Goal: Task Accomplishment & Management: Complete application form

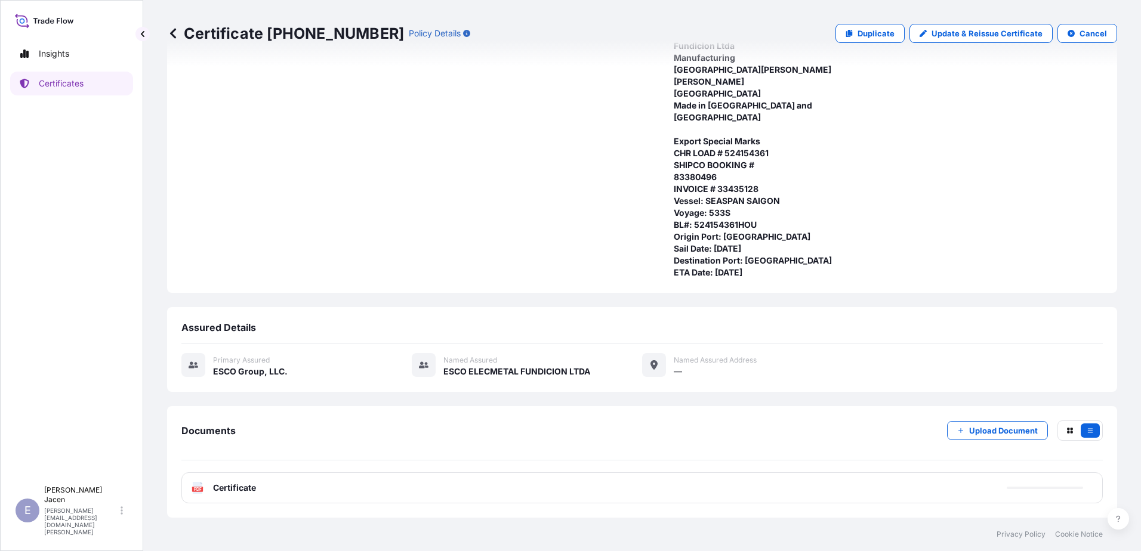
scroll to position [166, 0]
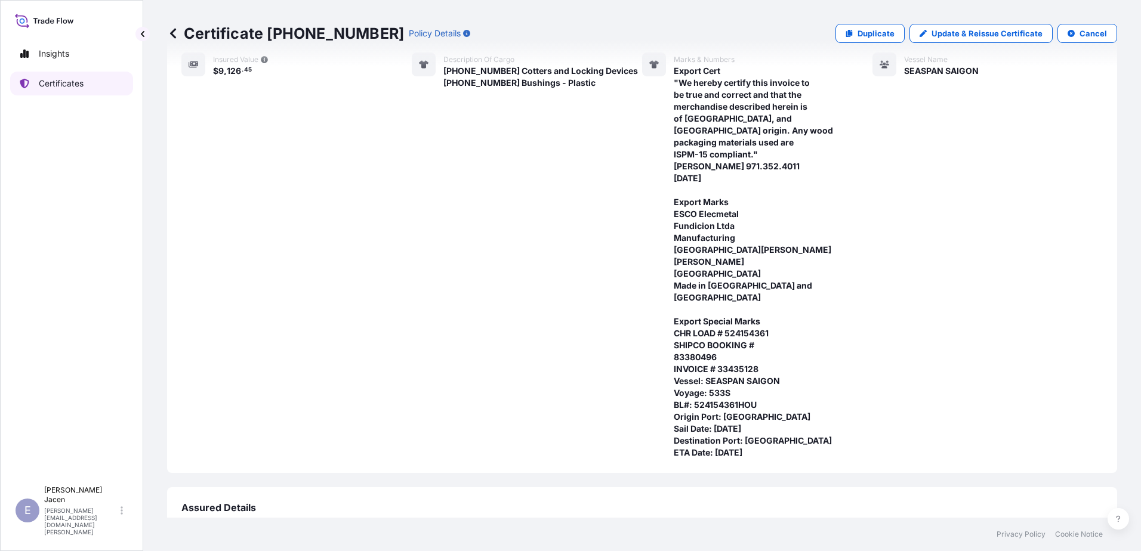
click at [47, 90] on p "Certificates" at bounding box center [61, 84] width 45 height 12
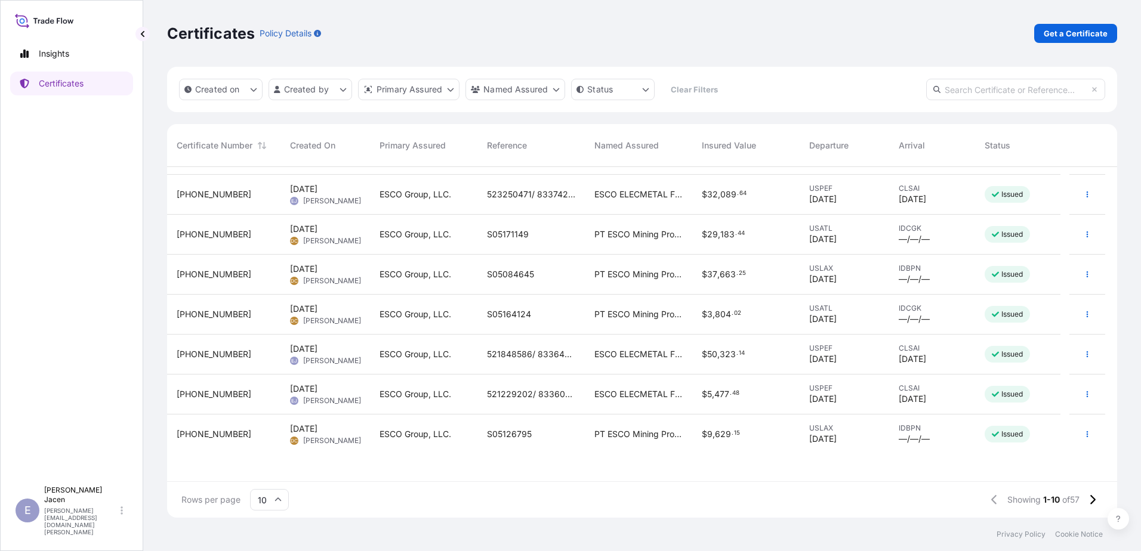
scroll to position [113, 0]
click at [263, 100] on button "Created on" at bounding box center [221, 89] width 84 height 21
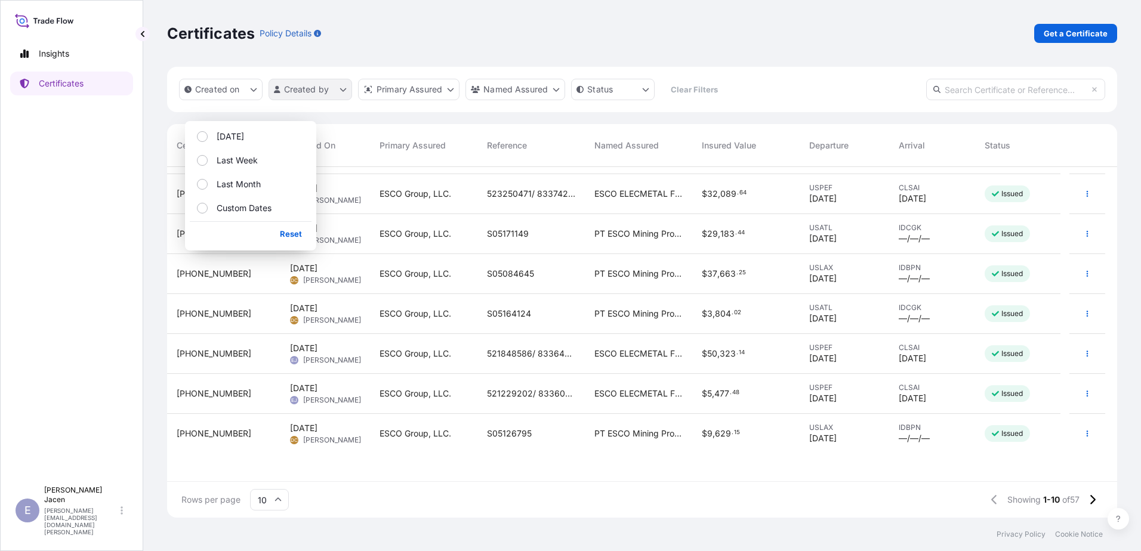
click at [362, 106] on html "Insights Certificates E [PERSON_NAME] [PERSON_NAME][EMAIL_ADDRESS][DOMAIN_NAME]…" at bounding box center [570, 275] width 1141 height 551
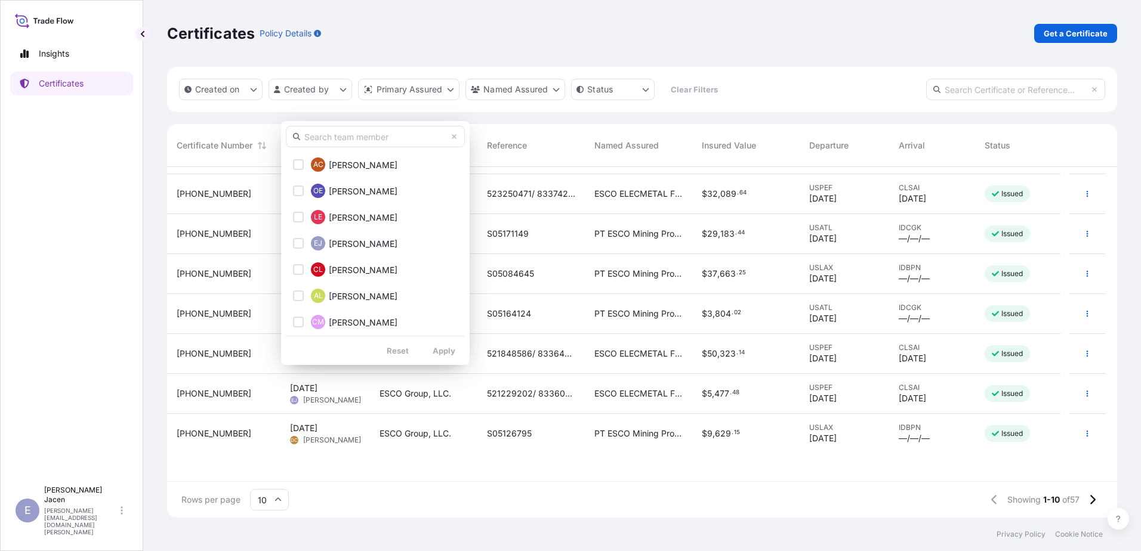
scroll to position [239, 0]
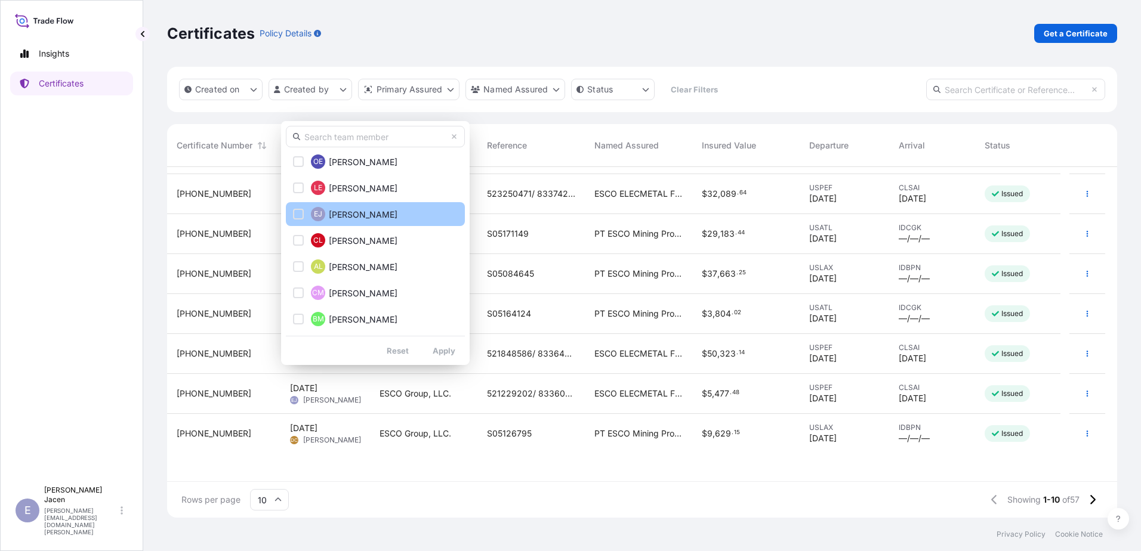
click at [357, 215] on span "[PERSON_NAME]" at bounding box center [363, 215] width 69 height 12
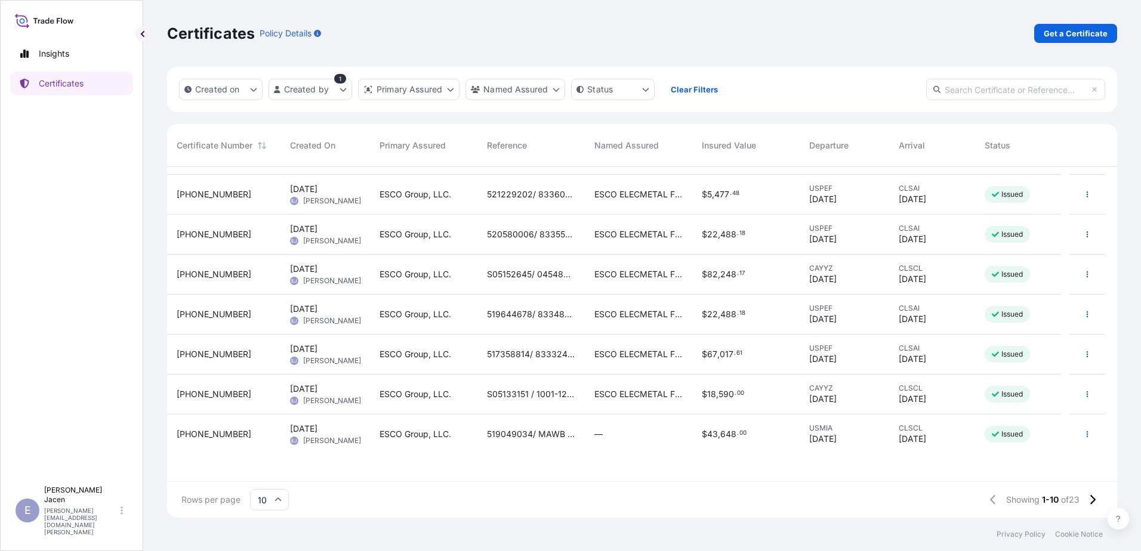
scroll to position [113, 0]
click at [845, 433] on span "USMIA" at bounding box center [844, 428] width 70 height 10
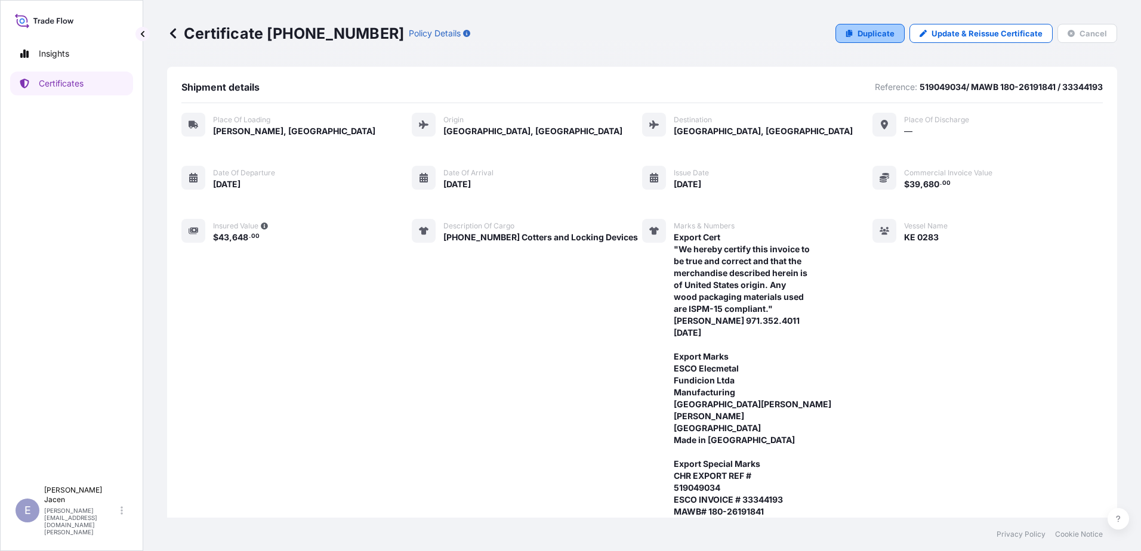
click at [857, 39] on p "Duplicate" at bounding box center [875, 33] width 37 height 12
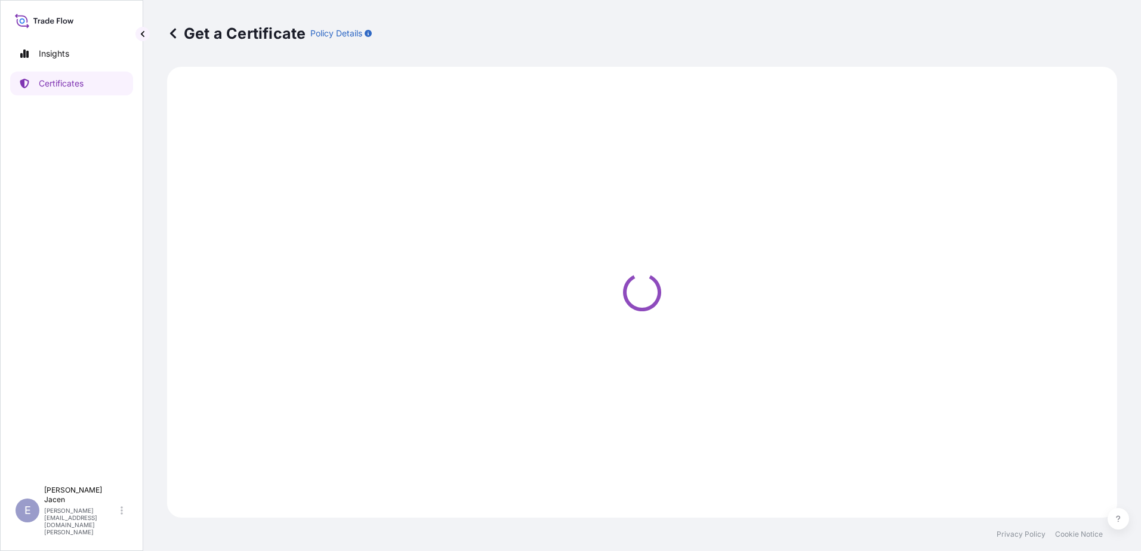
select select "Road / [GEOGRAPHIC_DATA]"
select select "Air"
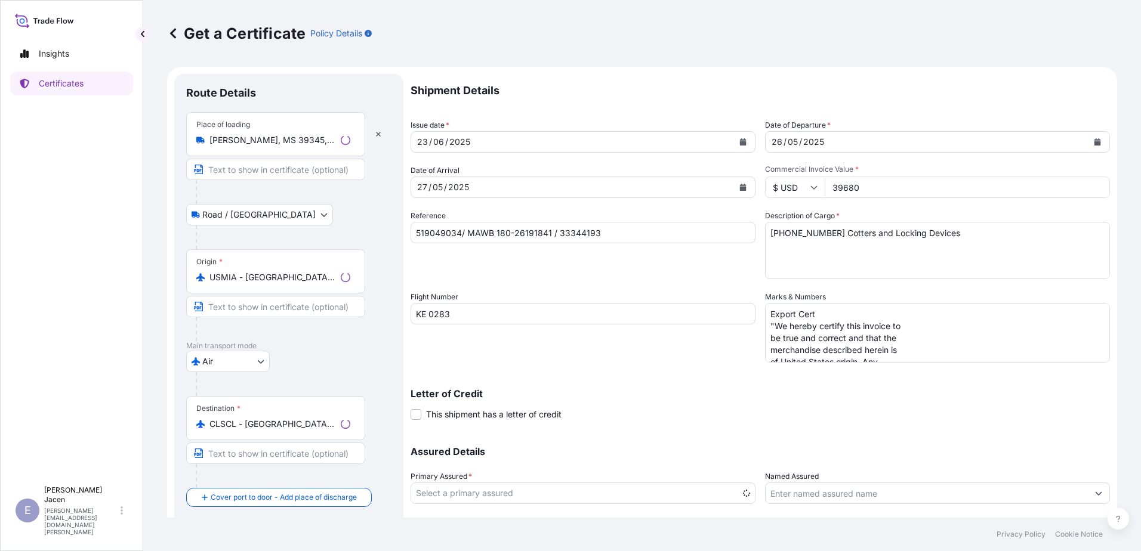
select select "31790"
click at [444, 195] on div "05" at bounding box center [437, 187] width 13 height 14
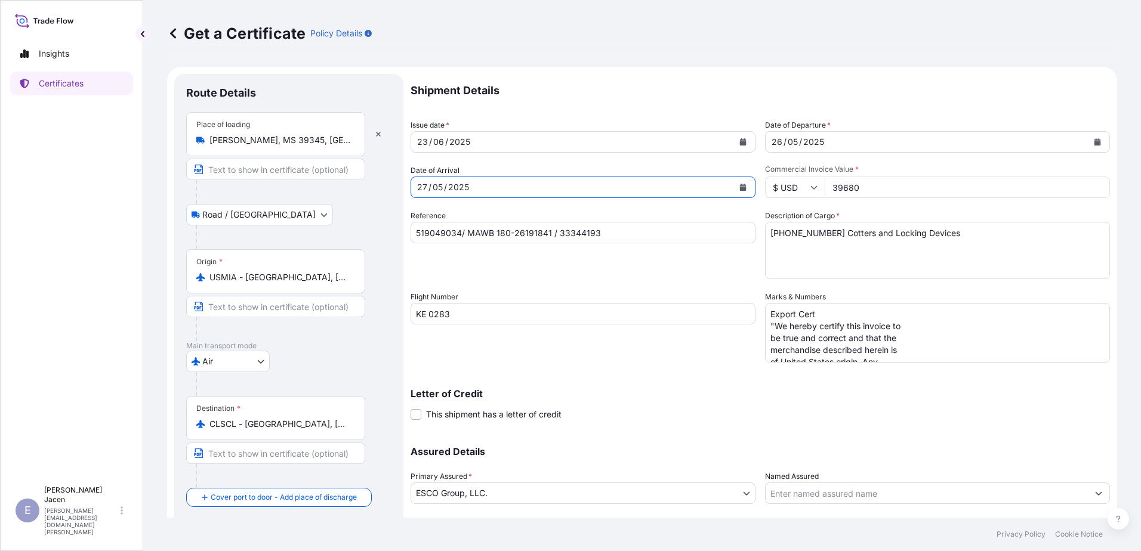
drag, startPoint x: 511, startPoint y: 226, endPoint x: 501, endPoint y: 229, distance: 10.6
click at [444, 195] on div "05" at bounding box center [437, 187] width 13 height 14
click at [465, 231] on form "Route Details Place of loading [PERSON_NAME][GEOGRAPHIC_DATA], [GEOGRAPHIC_DATA…" at bounding box center [642, 330] width 950 height 526
click at [746, 191] on icon "Calendar" at bounding box center [743, 187] width 7 height 7
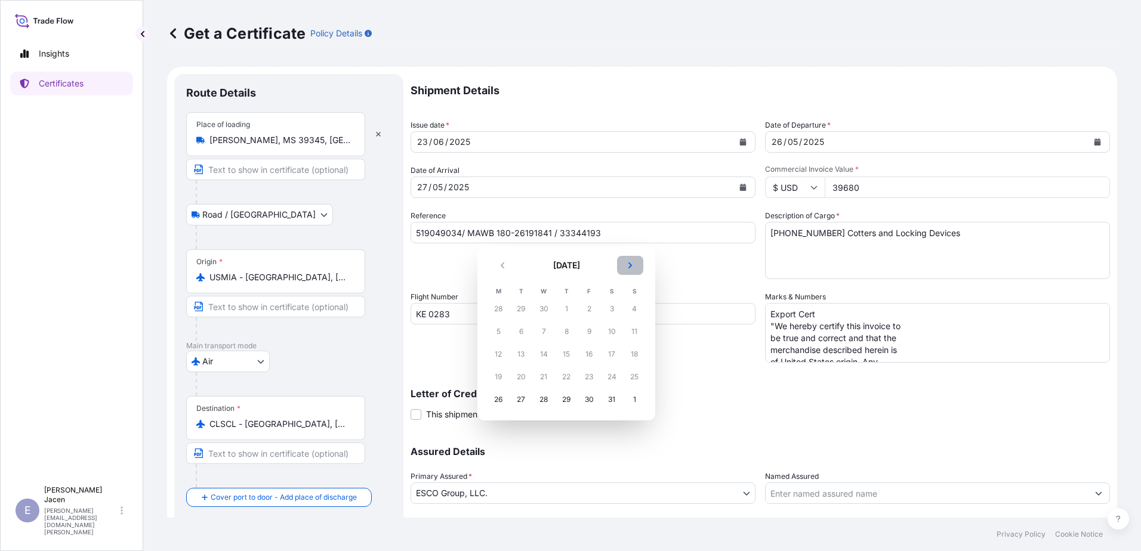
click at [632, 269] on icon "Next" at bounding box center [630, 266] width 4 height 6
click at [577, 411] on div "28" at bounding box center [565, 399] width 21 height 21
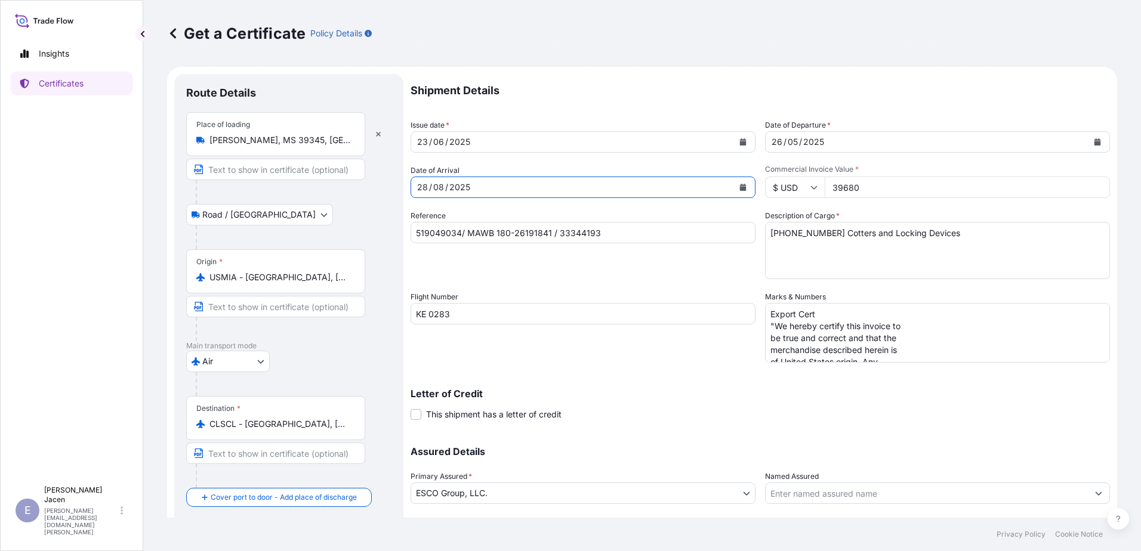
click at [1088, 152] on button "Calendar" at bounding box center [1097, 141] width 19 height 19
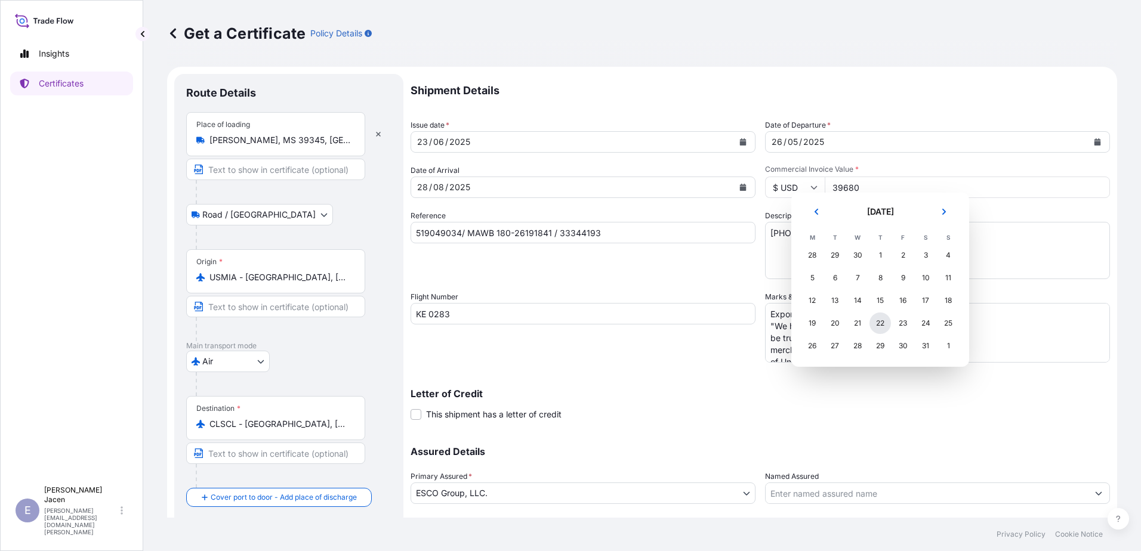
click at [891, 334] on div "22" at bounding box center [879, 323] width 21 height 21
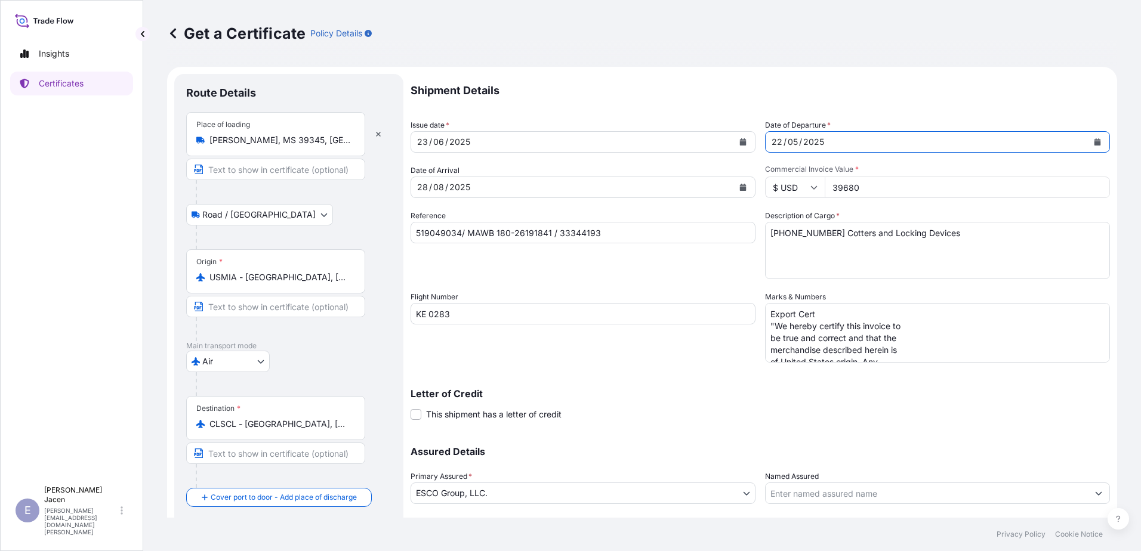
click at [1094, 146] on icon "Calendar" at bounding box center [1097, 141] width 7 height 7
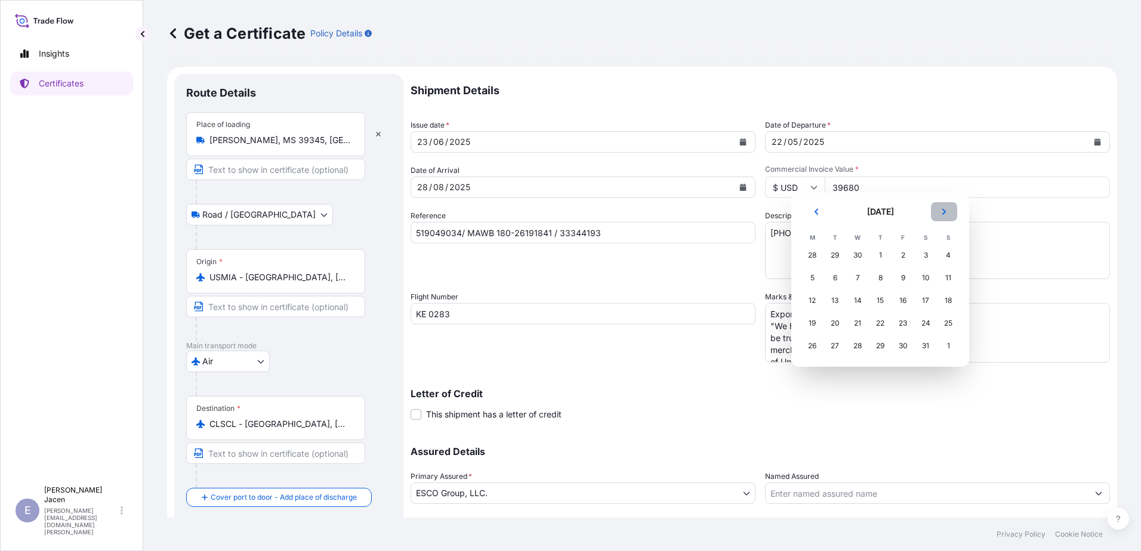
click at [948, 215] on icon "Next" at bounding box center [943, 211] width 7 height 7
click at [914, 334] on div "22" at bounding box center [902, 323] width 21 height 21
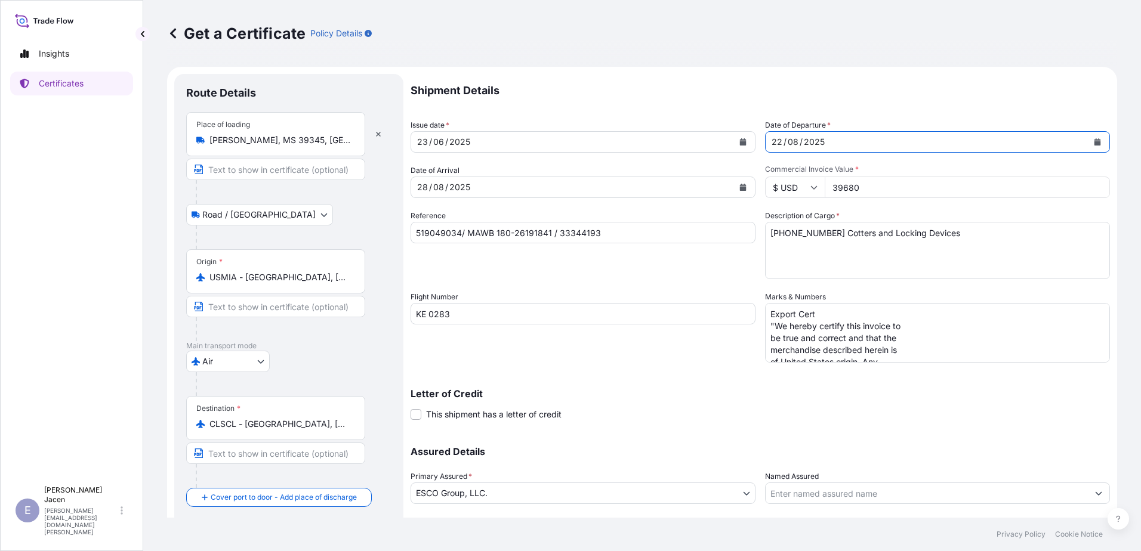
click at [553, 153] on div "[DATE]" at bounding box center [572, 141] width 322 height 21
click at [752, 152] on button "Calendar" at bounding box center [742, 141] width 19 height 19
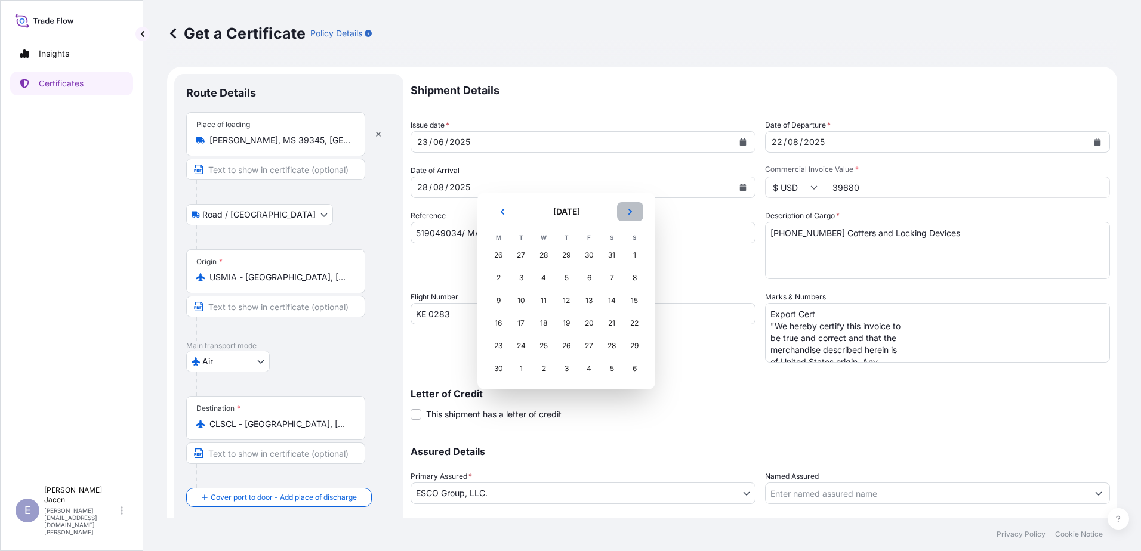
click at [643, 212] on button "Next" at bounding box center [630, 211] width 26 height 19
click at [495, 215] on button "Previous" at bounding box center [502, 211] width 26 height 19
click at [600, 334] on div "22" at bounding box center [588, 323] width 21 height 21
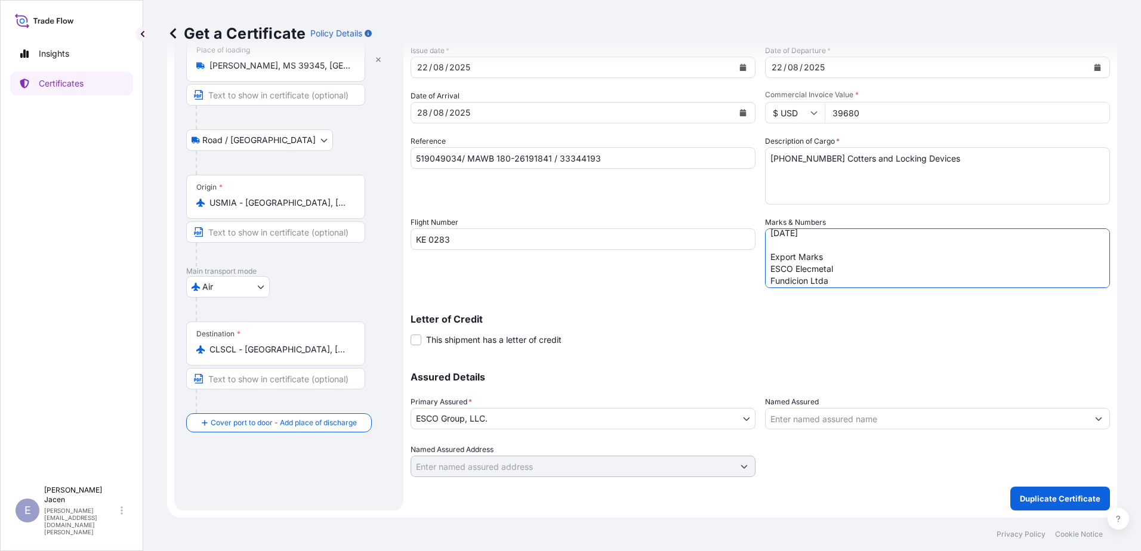
scroll to position [311, 0]
drag, startPoint x: 798, startPoint y: 200, endPoint x: 965, endPoint y: 294, distance: 192.1
click at [962, 294] on div "Shipment Details Issue date * [DATE] Date of Departure * [DATE] Date of Arrival…" at bounding box center [760, 238] width 699 height 478
click at [893, 239] on textarea "Export Cert "We hereby certify this invoice to be true and correct and that the…" at bounding box center [937, 259] width 345 height 60
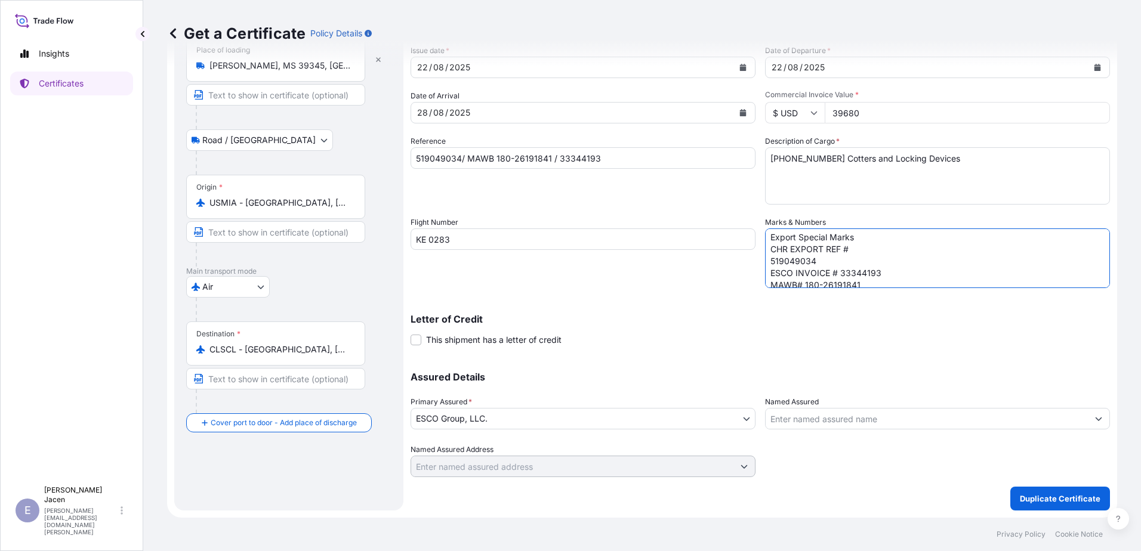
drag, startPoint x: 896, startPoint y: 236, endPoint x: 785, endPoint y: 204, distance: 116.1
click at [785, 204] on div "Shipment Details Issue date * [DATE] Date of Departure * [DATE] Date of Arrival…" at bounding box center [760, 238] width 699 height 478
click at [918, 229] on textarea "Export Cert "We hereby certify this invoice to be true and correct and that the…" at bounding box center [937, 259] width 345 height 60
drag, startPoint x: 796, startPoint y: 210, endPoint x: 1005, endPoint y: 376, distance: 267.2
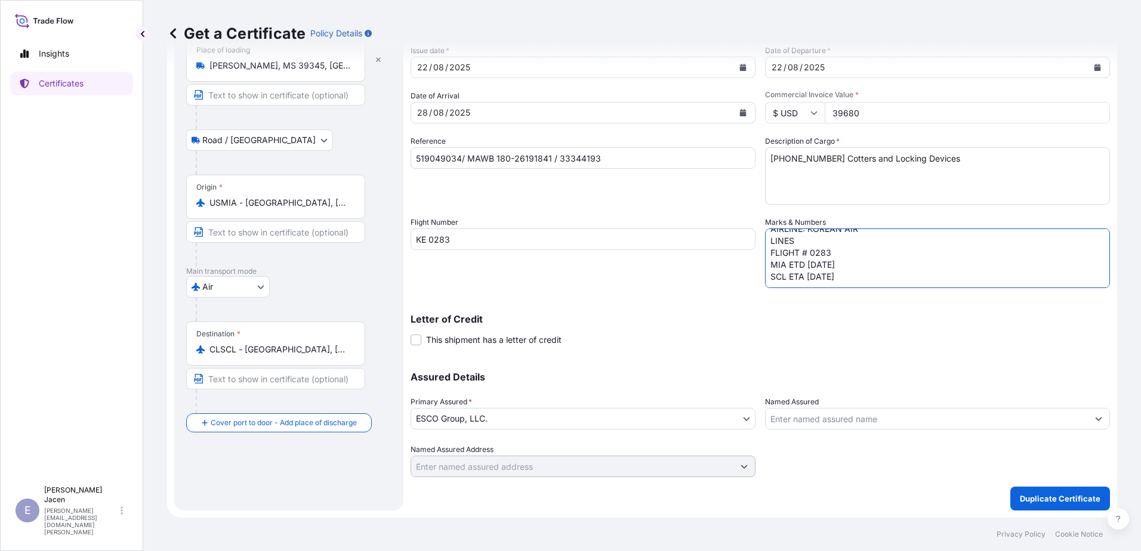
click at [1005, 376] on div "Shipment Details Issue date * [DATE] Date of Departure * [DATE] Date of Arrival…" at bounding box center [760, 238] width 699 height 478
click at [892, 408] on input "Named Assured" at bounding box center [927, 418] width 322 height 21
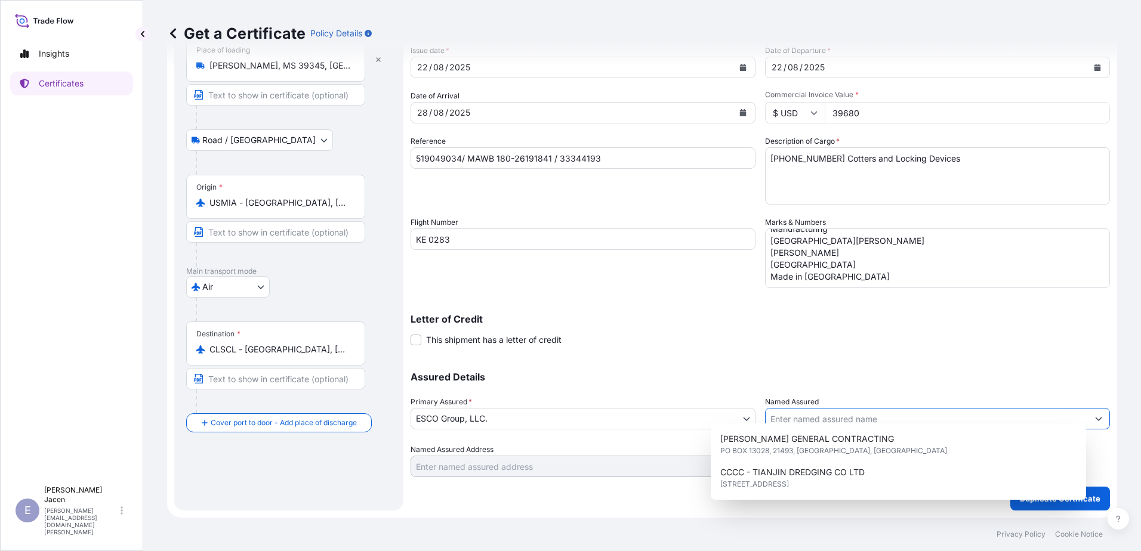
click at [823, 229] on textarea "Export Cert "We hereby certify this invoice to be true and correct and that the…" at bounding box center [937, 259] width 345 height 60
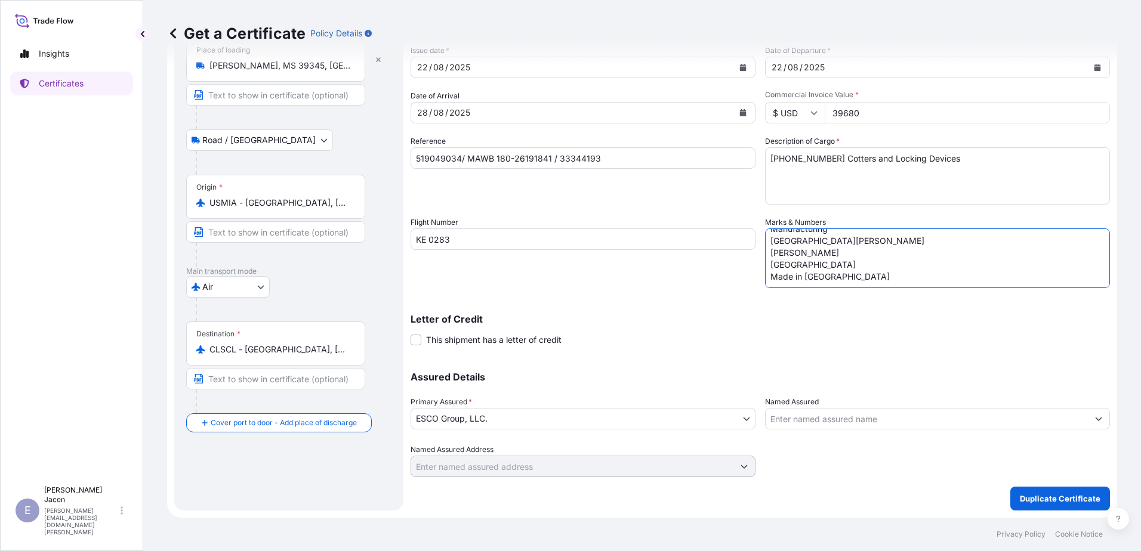
paste textarea "Export Special Marks CHR EXPORT REF # 525804908 ESCO INVOICE # 33449147 MAWB# 0…"
type textarea "Export Cert "We hereby certify this invoice to be true and correct and that the…"
click at [545, 229] on input "KE 0283" at bounding box center [583, 239] width 345 height 21
click at [536, 229] on input "KE 0283" at bounding box center [583, 239] width 345 height 21
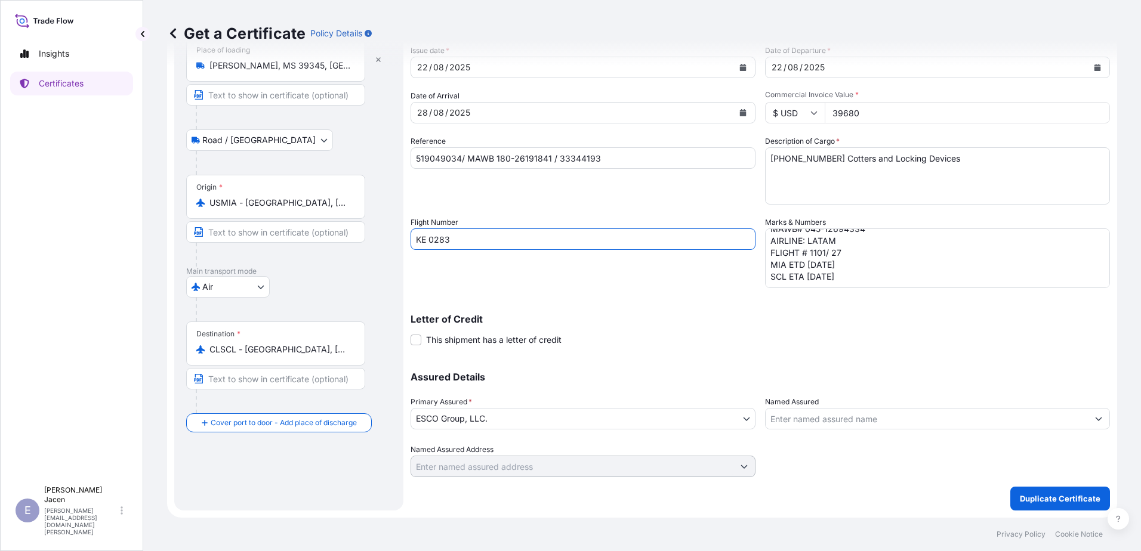
drag, startPoint x: 544, startPoint y: 203, endPoint x: 329, endPoint y: 195, distance: 215.0
click at [329, 195] on form "Route Details Place of loading [PERSON_NAME][GEOGRAPHIC_DATA], [GEOGRAPHIC_DATA…" at bounding box center [642, 255] width 950 height 526
paste input "1101/ 27"
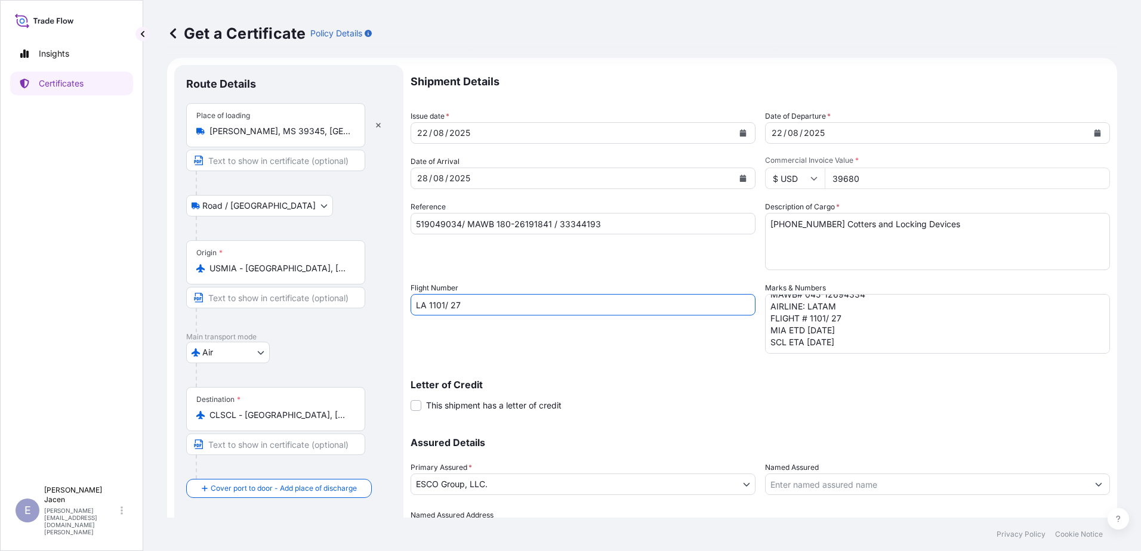
scroll to position [0, 0]
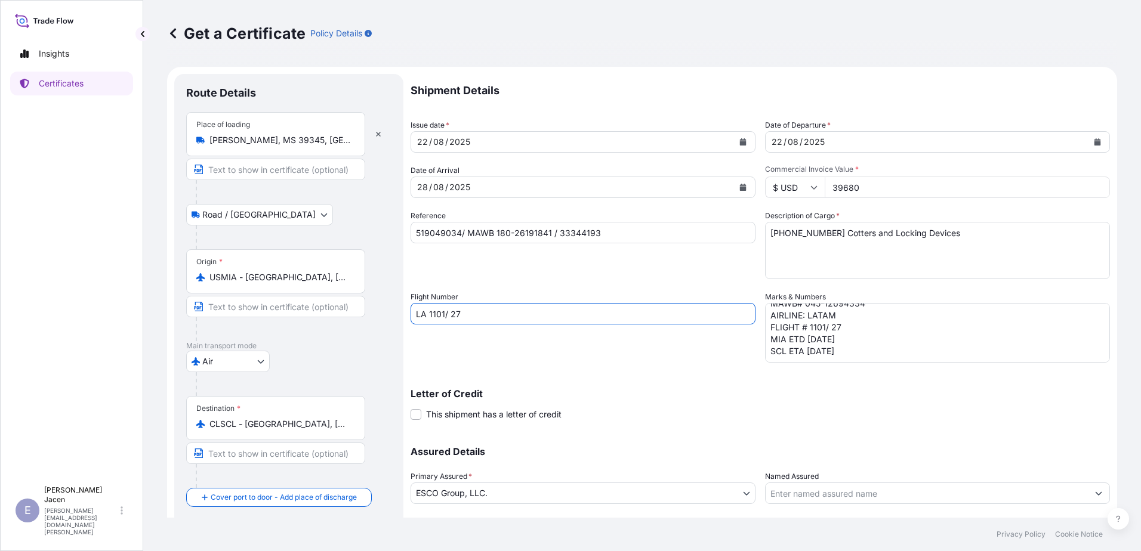
type input "LA 1101/ 27"
click at [872, 198] on input "39680" at bounding box center [967, 187] width 285 height 21
type input "3929.28"
click at [516, 243] on input "519049034/ MAWB 180-26191841 / 33344193" at bounding box center [583, 232] width 345 height 21
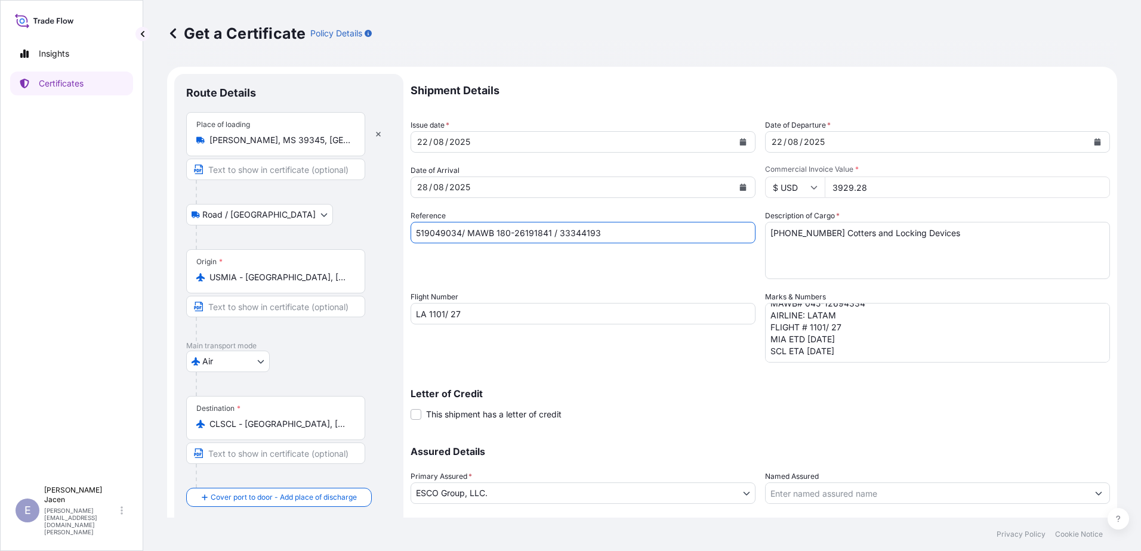
click at [516, 243] on input "519049034/ MAWB 180-26191841 / 33344193" at bounding box center [583, 232] width 345 height 21
paste input "25804908"
click at [605, 243] on input "525804908/ MAWB 180-26191841 / 33344193" at bounding box center [583, 232] width 345 height 21
drag, startPoint x: 619, startPoint y: 280, endPoint x: 566, endPoint y: 281, distance: 53.7
click at [566, 243] on input "525804908/ MAWB 180-26191841 / 33344193" at bounding box center [583, 232] width 345 height 21
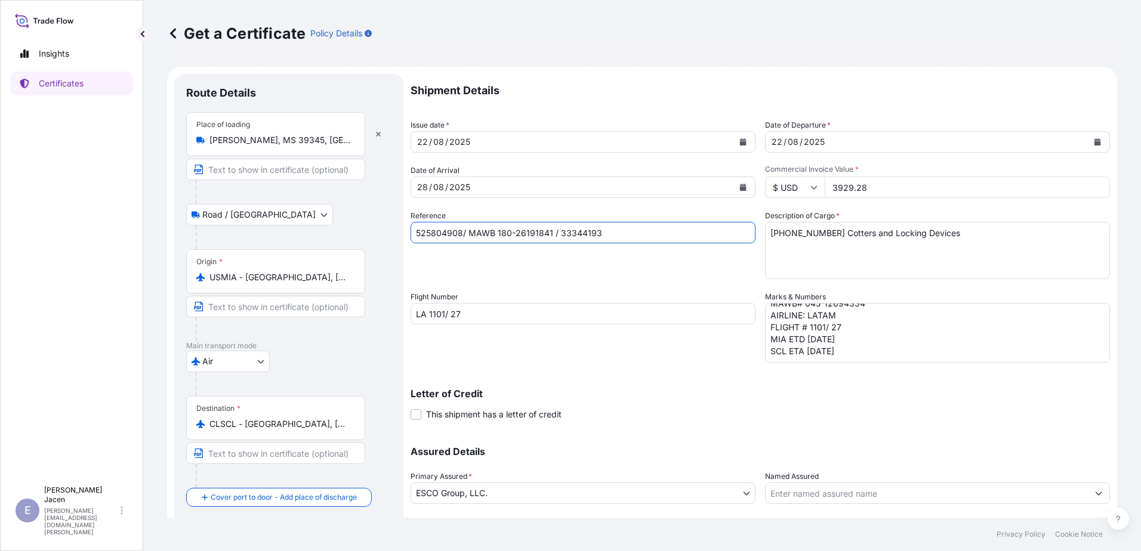
paste input "045-12694334"
click at [655, 243] on input "525804908/ MAWB 045-12694334/ 33344193" at bounding box center [583, 232] width 345 height 21
click at [654, 243] on input "525804908/ MAWB 045-12694334/ 33344193" at bounding box center [583, 232] width 345 height 21
paste input "449147"
type input "525804908/ MAWB 045-12694334/ 33449147"
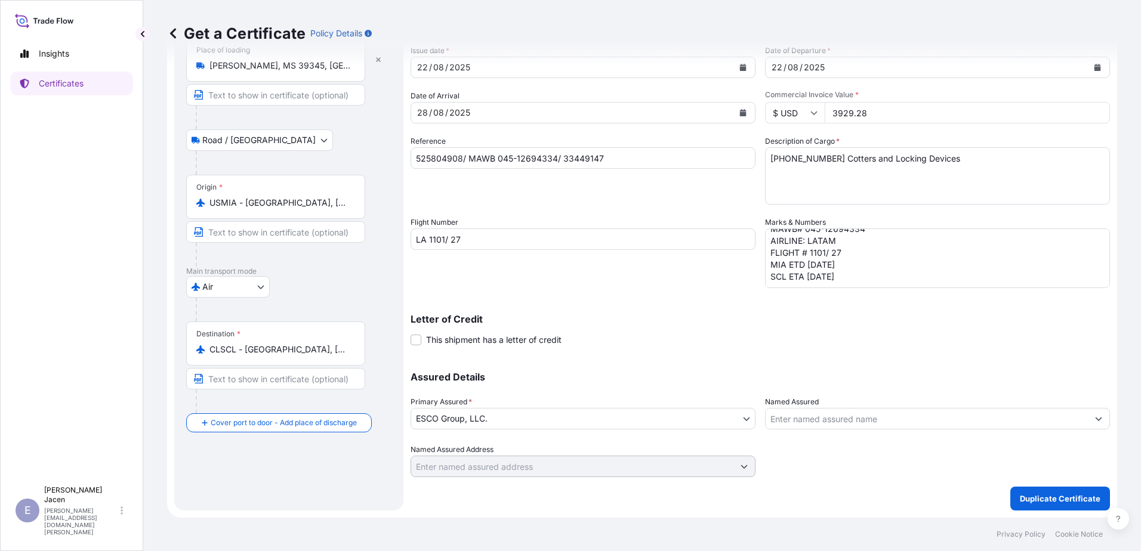
scroll to position [196, 0]
click at [952, 408] on input "Named Assured" at bounding box center [927, 418] width 322 height 21
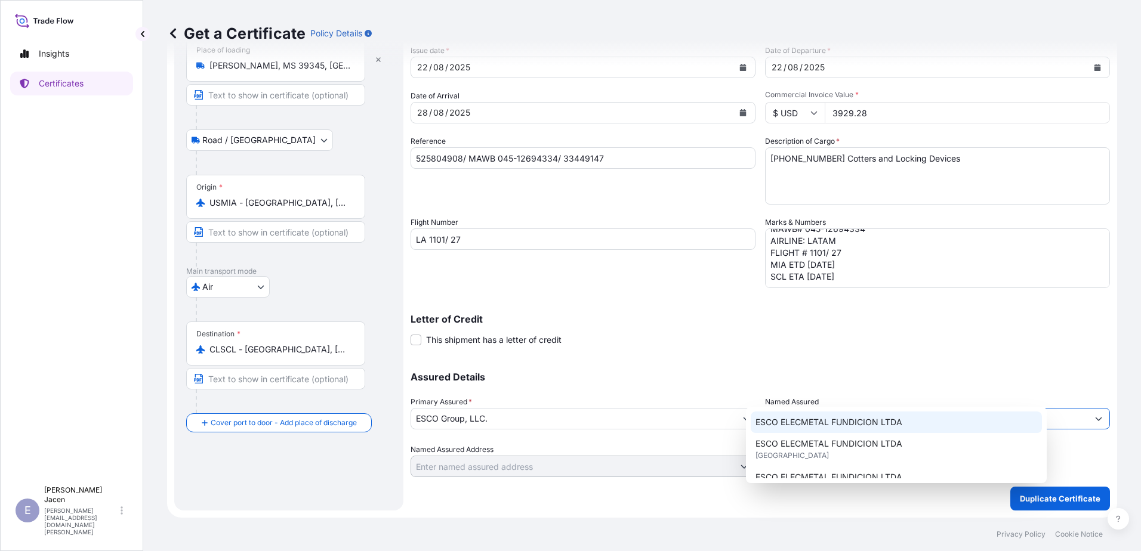
click at [852, 425] on span "ESCO ELECMETAL FUNDICION LTDA" at bounding box center [828, 422] width 147 height 12
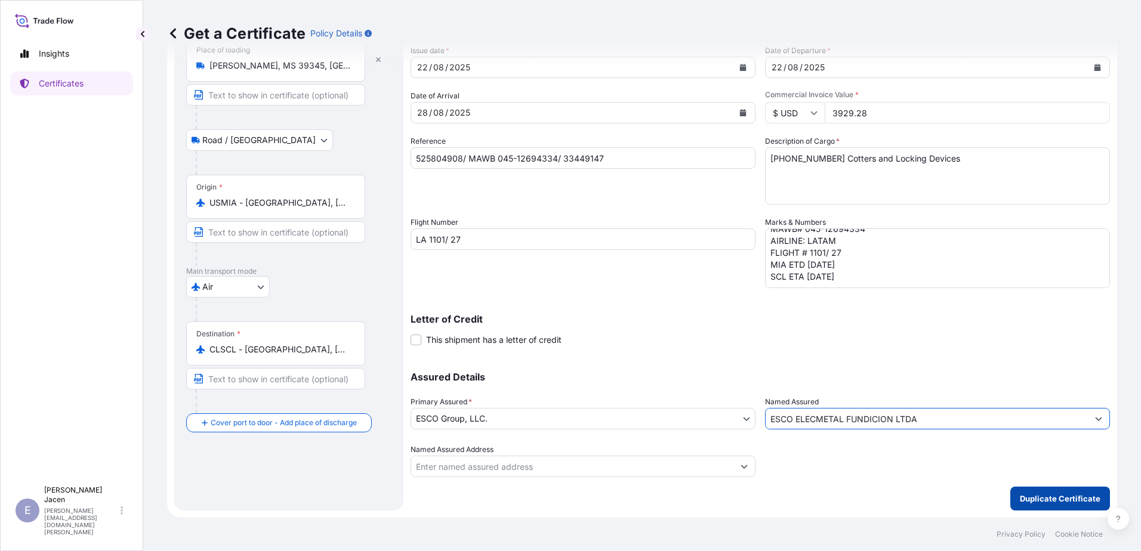
type input "ESCO ELECMETAL FUNDICION LTDA"
click at [1029, 493] on p "Duplicate Certificate" at bounding box center [1060, 499] width 81 height 12
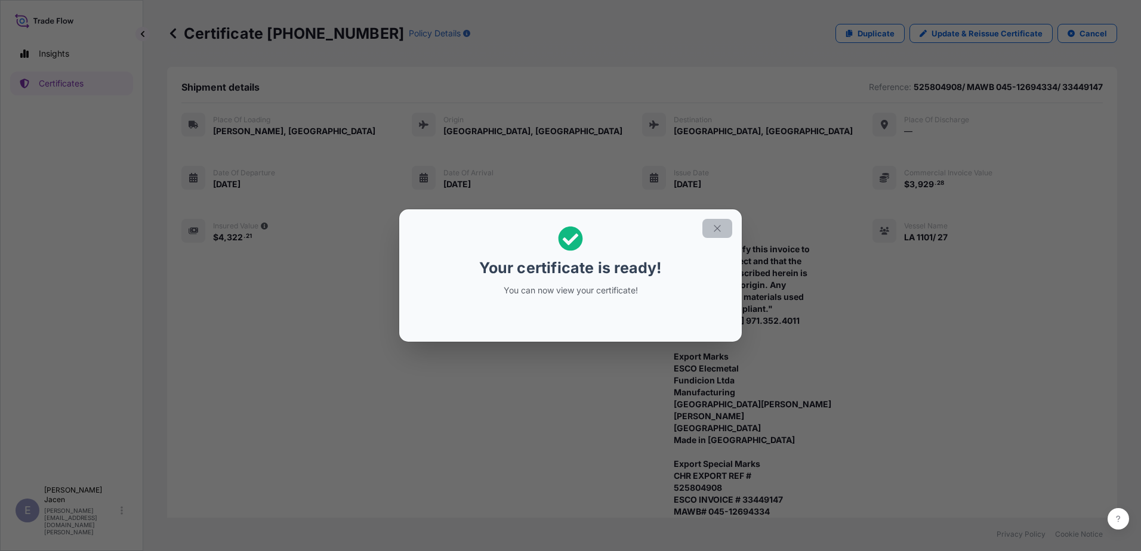
click at [742, 230] on section "Your certificate is ready! You can now view your certificate!" at bounding box center [570, 275] width 342 height 132
click at [723, 223] on icon "button" at bounding box center [717, 228] width 11 height 11
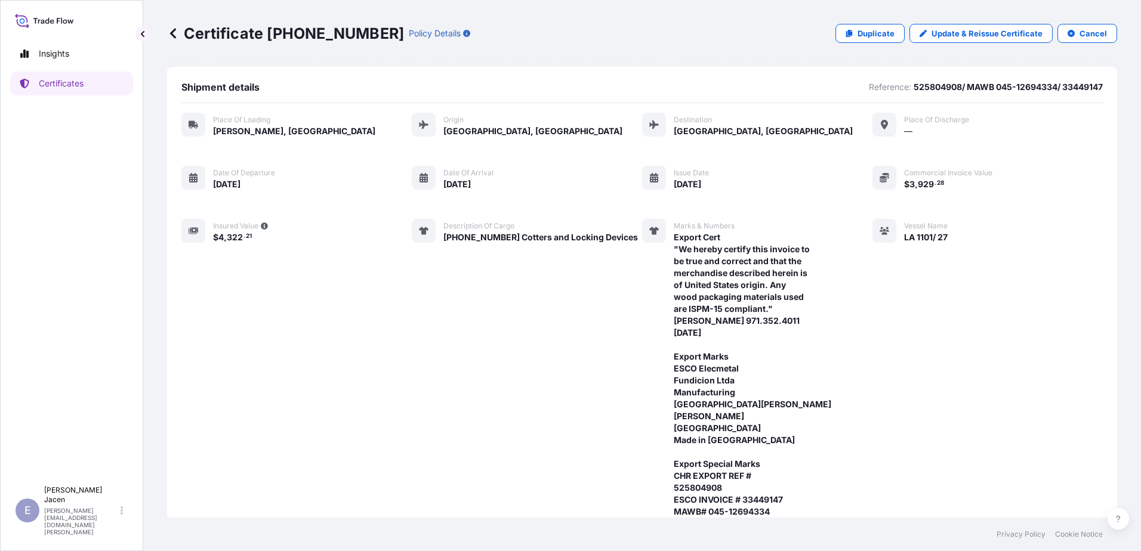
scroll to position [405, 0]
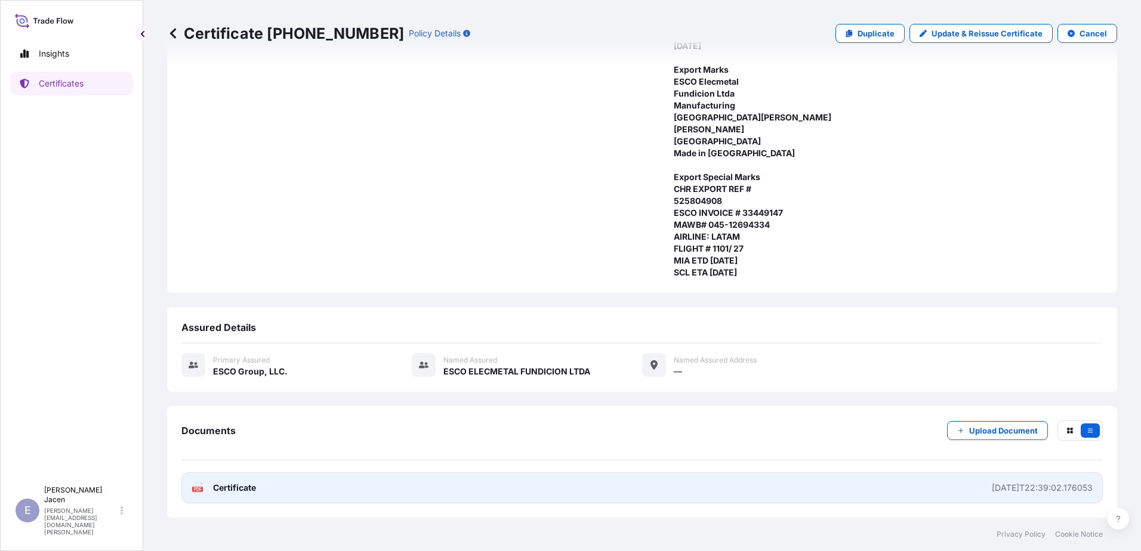
click at [842, 477] on link "PDF Certificate [DATE]T22:39:02.176053" at bounding box center [641, 488] width 921 height 31
